Goal: Ask a question: Seek information or help from site administrators or community

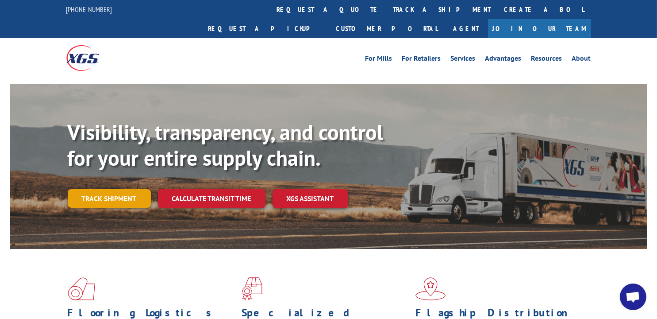
click at [111, 189] on link "Track shipment" at bounding box center [109, 198] width 83 height 19
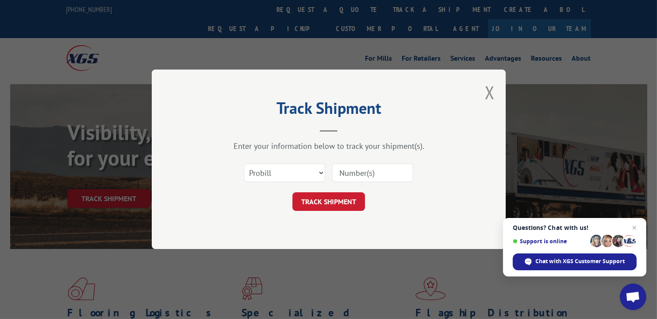
click at [346, 175] on input at bounding box center [372, 173] width 81 height 19
type input "15989665"
click at [338, 200] on button "TRACK SHIPMENT" at bounding box center [328, 201] width 73 height 19
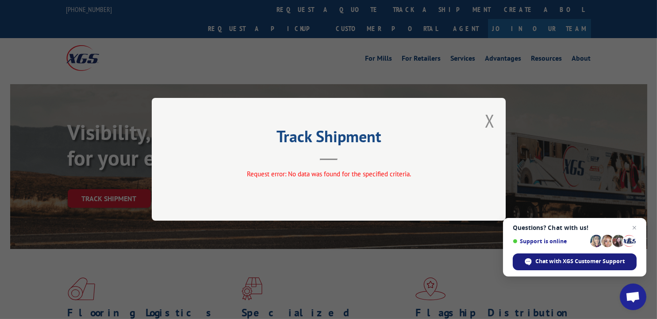
click at [563, 259] on span "Chat with XGS Customer Support" at bounding box center [580, 261] width 89 height 8
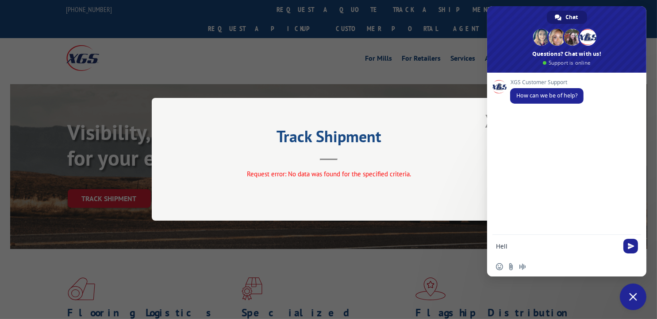
type textarea "Hello"
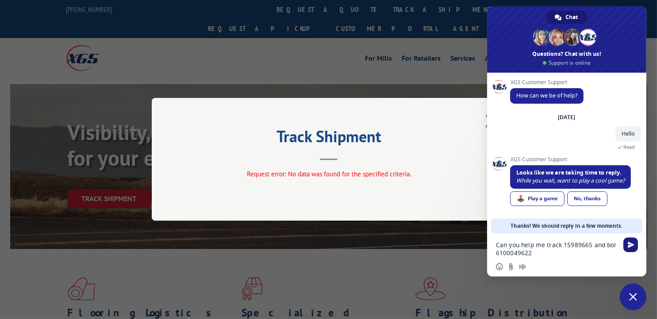
type textarea "Can you help me track 15989665 and bol 6100049622"
click at [635, 246] on span "Send" at bounding box center [630, 244] width 15 height 15
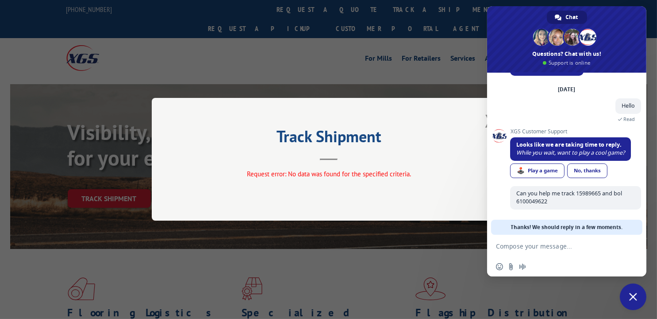
scroll to position [27, 0]
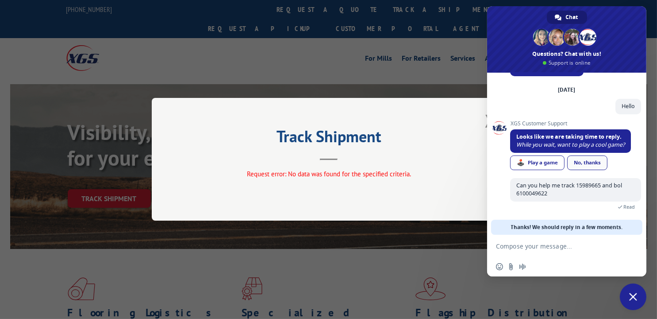
click at [588, 165] on div "No, thanks" at bounding box center [587, 162] width 40 height 15
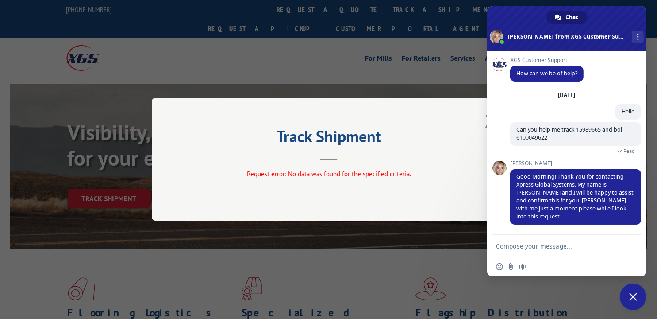
scroll to position [9, 0]
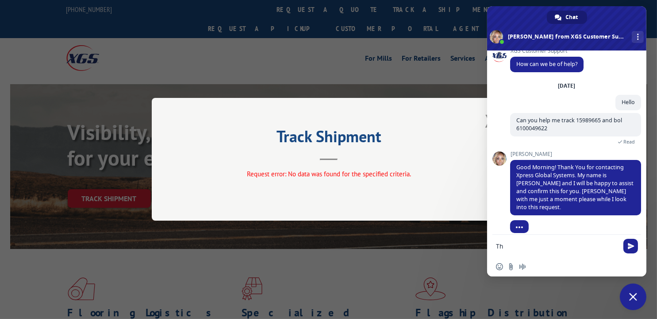
type textarea "Thx"
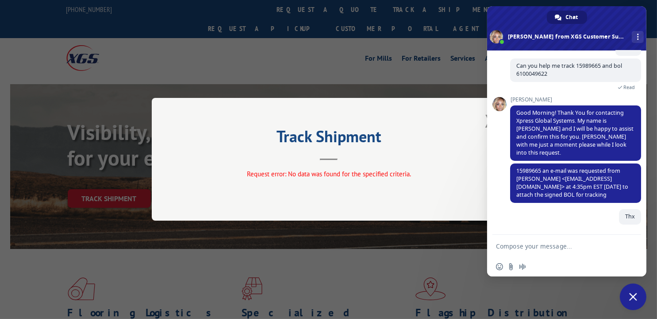
scroll to position [63, 0]
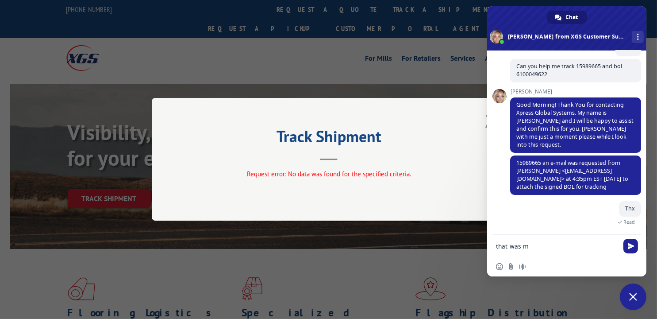
type textarea "that was me"
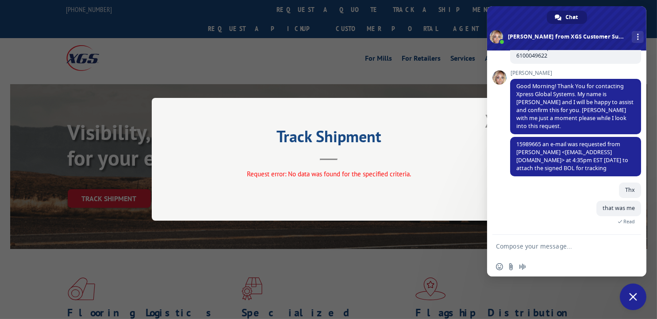
scroll to position [112, 0]
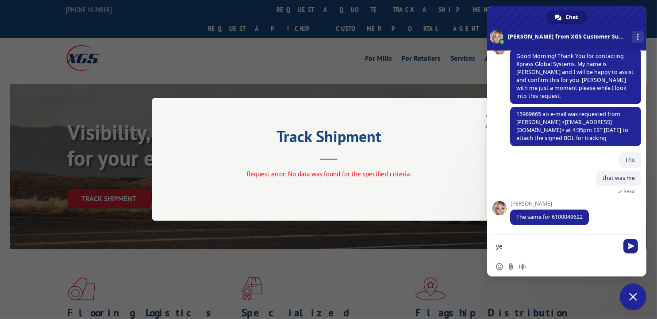
type textarea "yes"
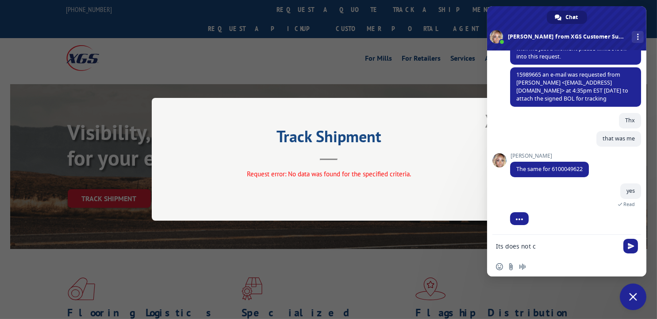
scroll to position [134, 0]
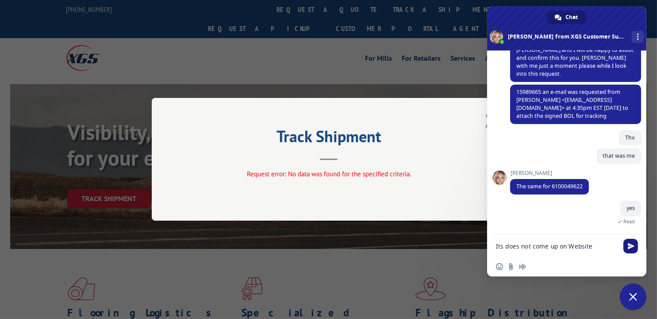
type textarea "Its does not come up on Website"
click at [632, 250] on span "Send" at bounding box center [630, 246] width 15 height 15
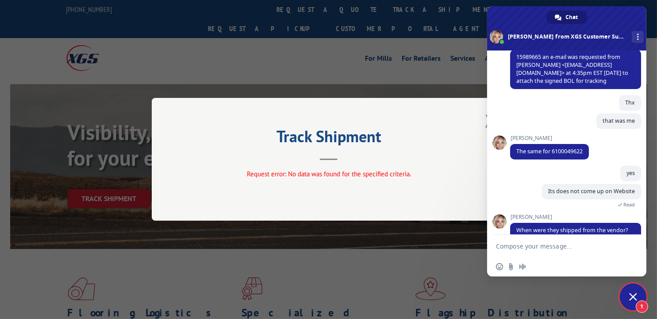
scroll to position [199, 0]
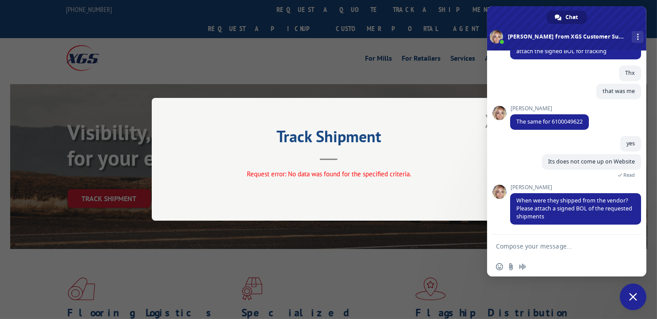
click at [509, 247] on textarea "Compose your message..." at bounding box center [557, 246] width 122 height 8
click at [512, 248] on textarea "Compose your message..." at bounding box center [557, 246] width 122 height 8
type textarea "I do not have that but deliver # 886780600 Mc Floor covering"
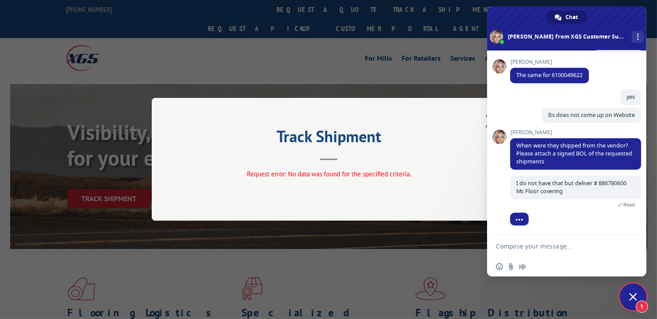
scroll to position [275, 0]
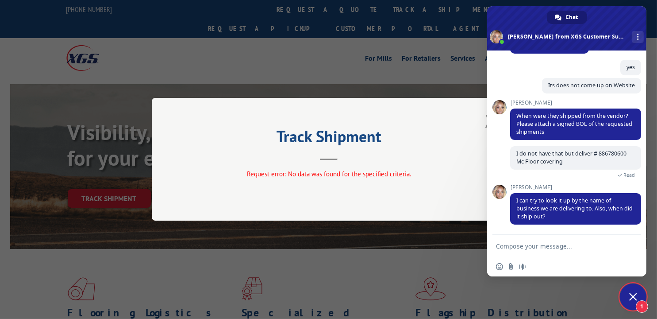
click at [631, 297] on span "Close chat" at bounding box center [633, 296] width 8 height 8
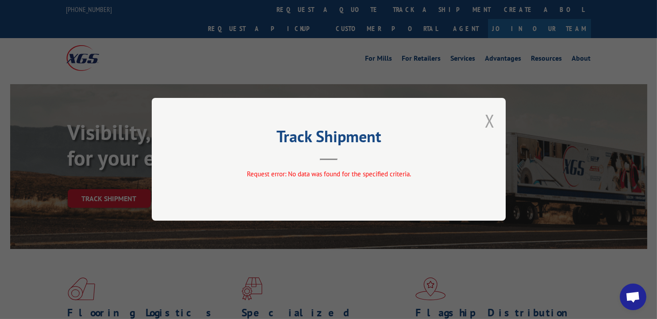
click at [489, 123] on button "Close modal" at bounding box center [490, 120] width 10 height 23
